Goal: Find specific page/section: Find specific page/section

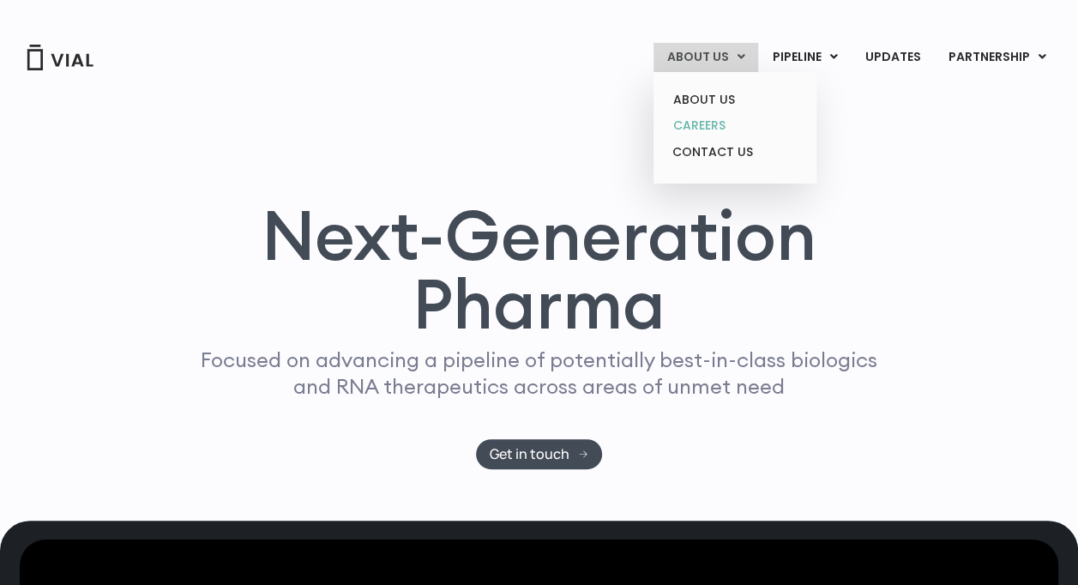
click at [727, 121] on link "CAREERS" at bounding box center [734, 125] width 150 height 27
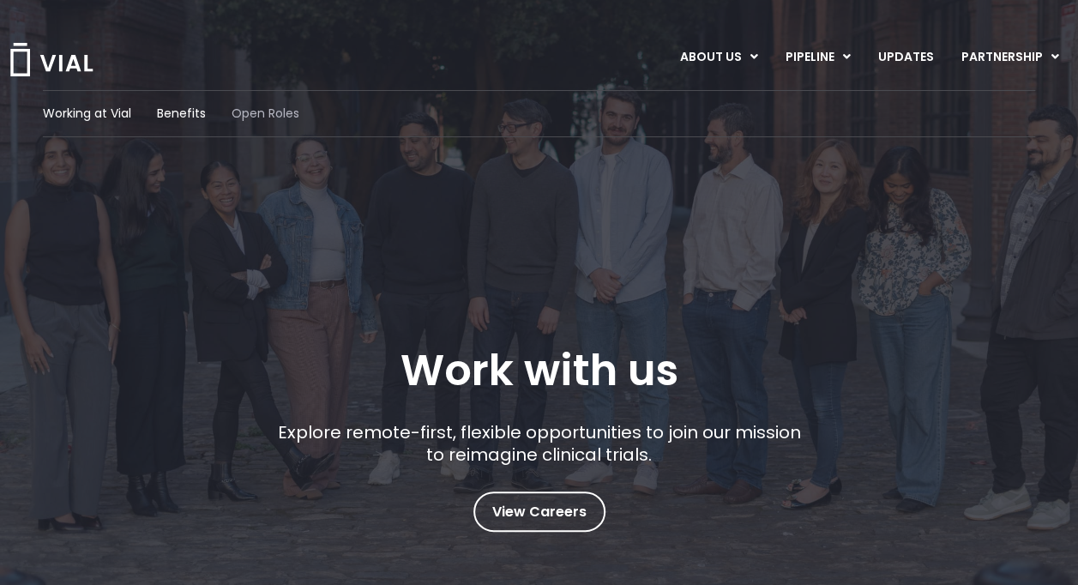
click at [268, 116] on span "Open Roles" at bounding box center [266, 114] width 68 height 18
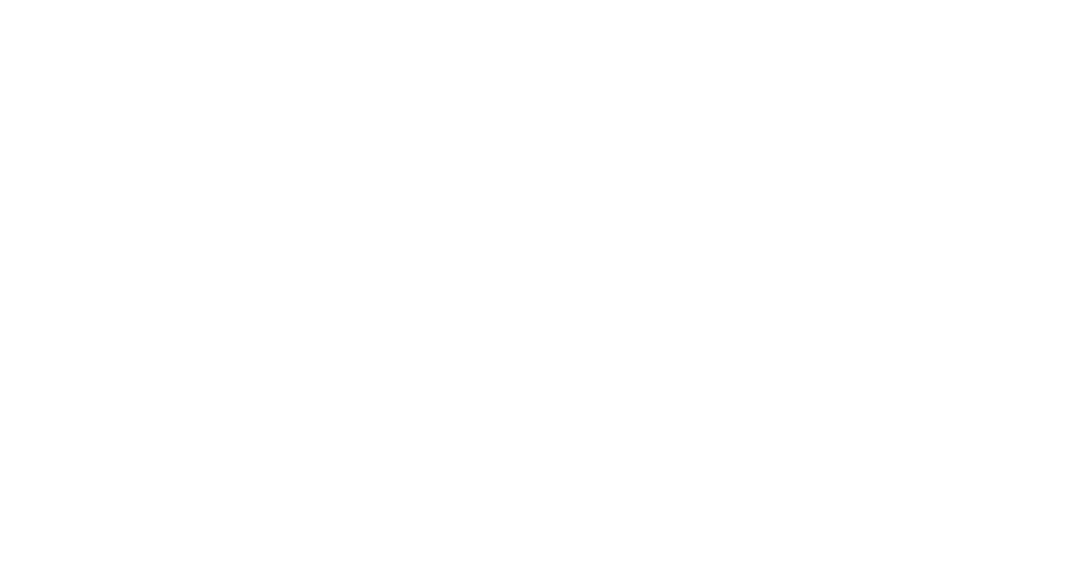
scroll to position [2630, 0]
